Goal: Check status

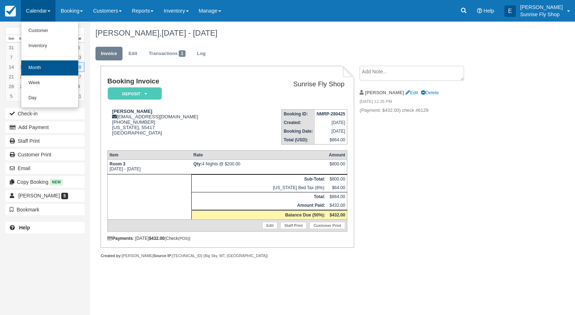
click at [45, 64] on link "Month" at bounding box center [49, 67] width 57 height 15
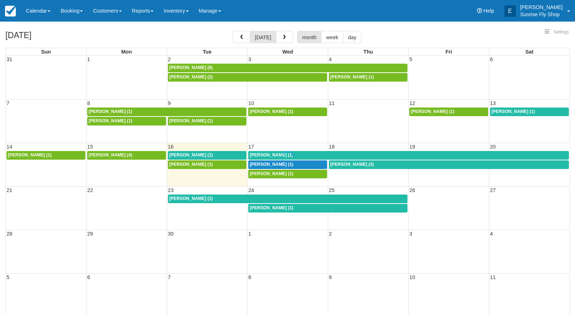
select select
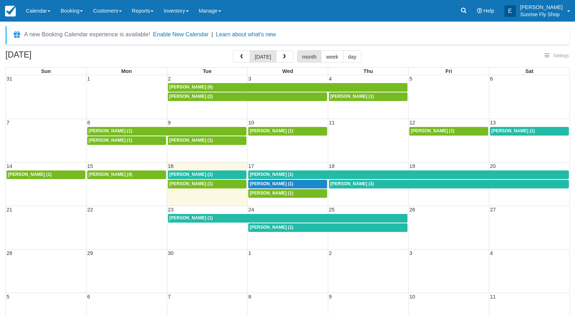
select select
click at [193, 174] on span "[PERSON_NAME] (1)" at bounding box center [191, 174] width 44 height 5
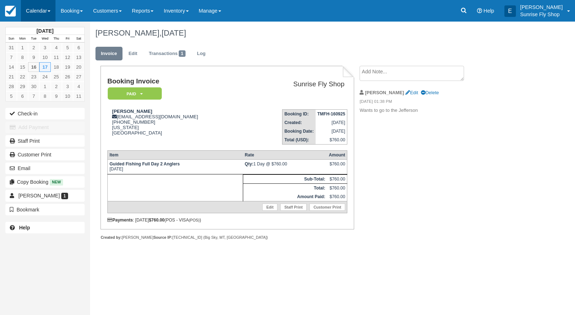
click at [44, 12] on link "Calendar" at bounding box center [38, 11] width 35 height 22
click at [37, 73] on link "Month" at bounding box center [49, 67] width 57 height 15
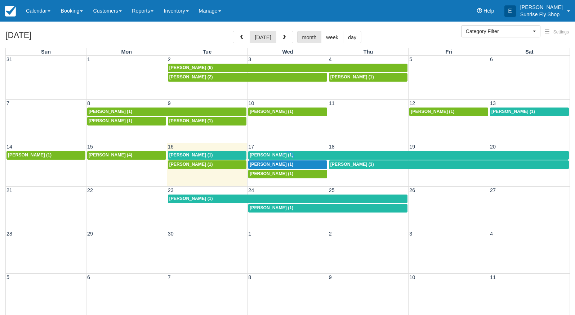
select select
